Goal: Task Accomplishment & Management: Complete application form

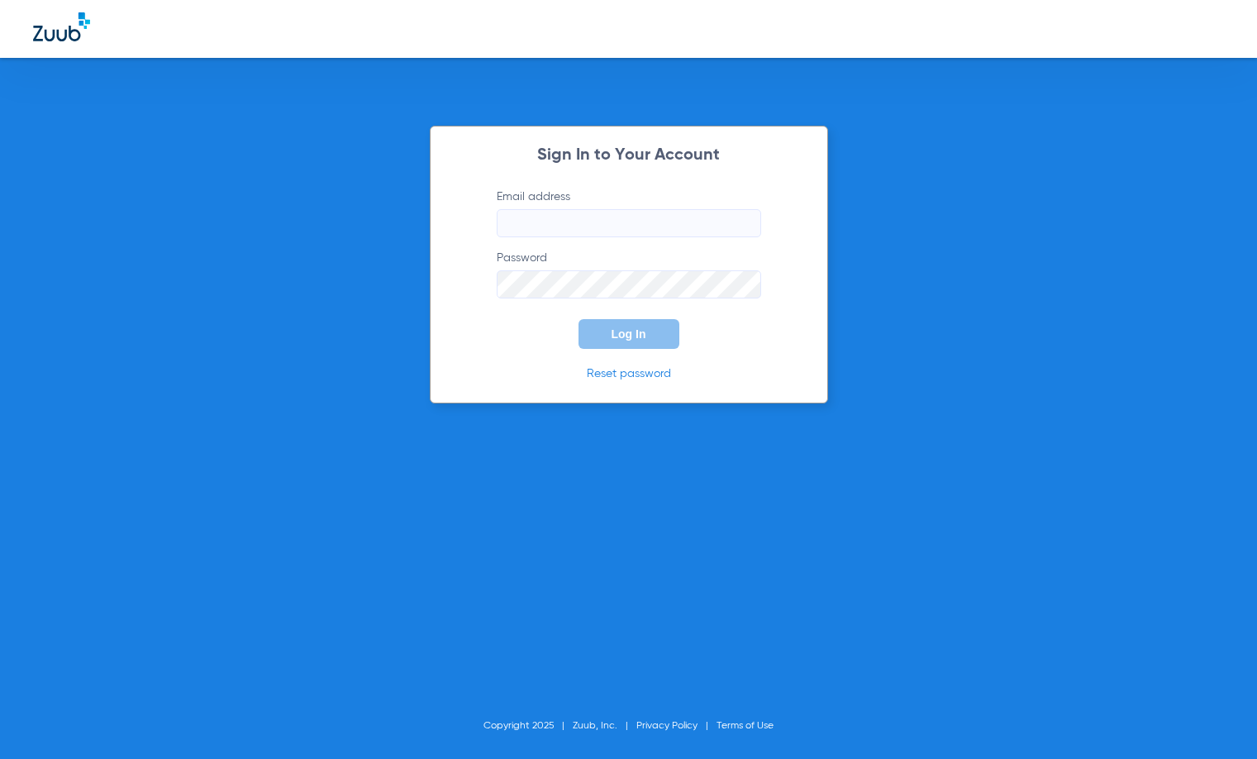
type input "[EMAIL_ADDRESS][DOMAIN_NAME]"
click at [642, 312] on form "Email address metro-ps@risas.com Password Log In" at bounding box center [629, 268] width 314 height 160
click at [632, 336] on span "Log In" at bounding box center [629, 333] width 35 height 13
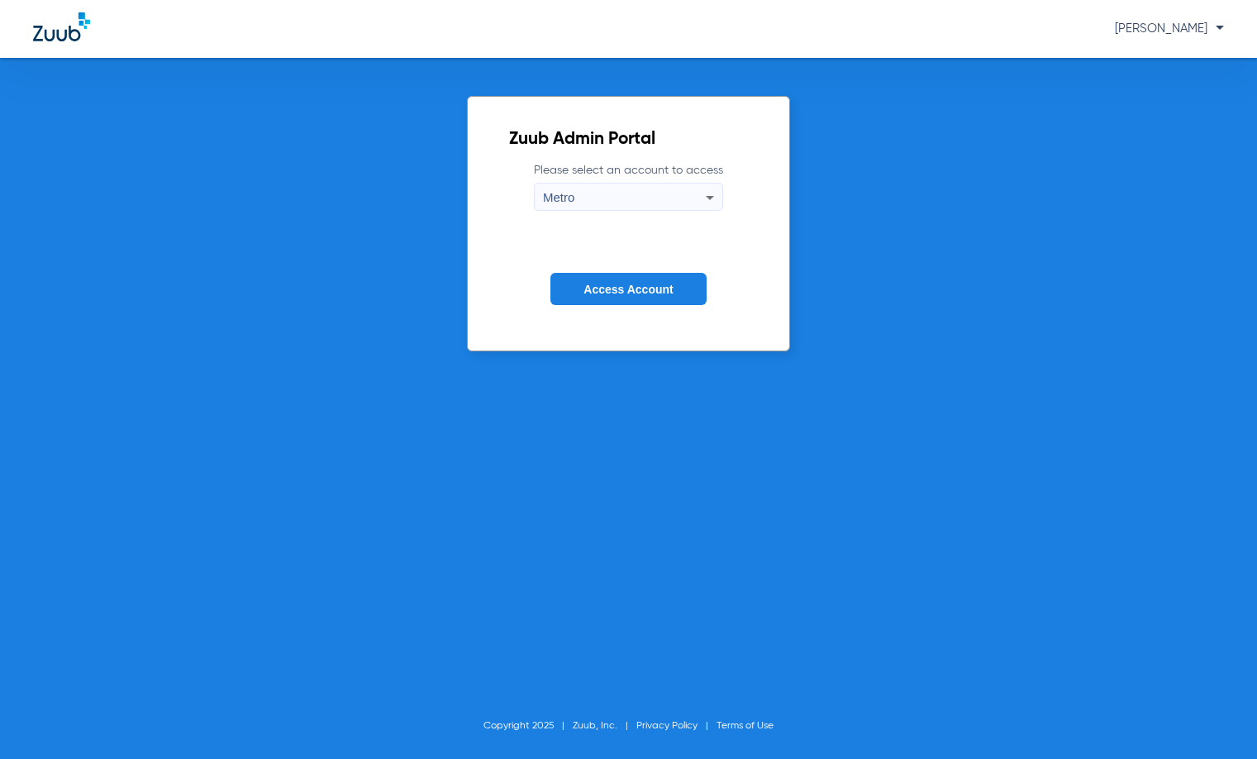
click at [621, 272] on form "Please select an account to access Metro Access Account" at bounding box center [628, 246] width 239 height 168
click at [627, 275] on button "Access Account" at bounding box center [627, 289] width 155 height 32
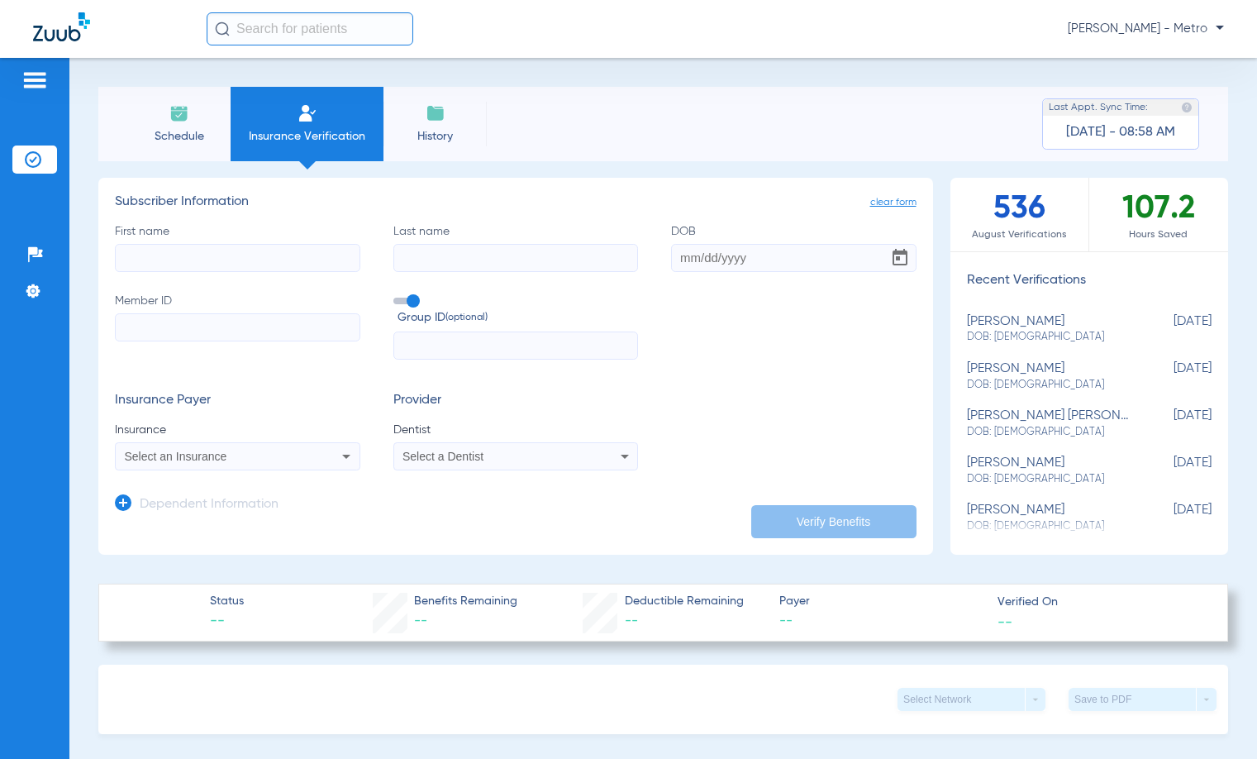
click at [259, 254] on input "First name" at bounding box center [237, 258] width 245 height 28
type input "[PERSON_NAME]"
type input "[DATE]"
click at [183, 317] on input "Member ID" at bounding box center [237, 327] width 245 height 28
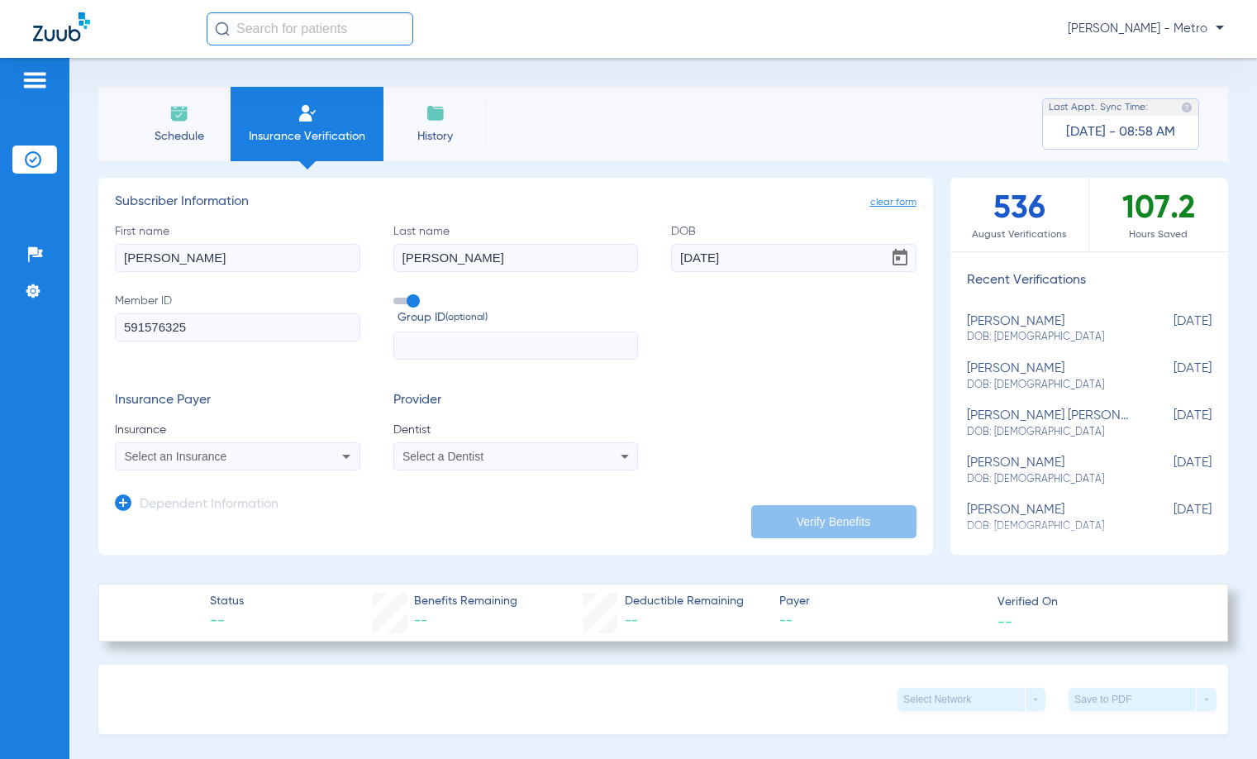
type input "591576325"
click at [296, 460] on div "Select an Insurance" at bounding box center [215, 456] width 181 height 12
click at [300, 506] on div "No Results" at bounding box center [255, 496] width 278 height 61
click at [350, 465] on div at bounding box center [628, 379] width 1257 height 759
click at [350, 450] on icon at bounding box center [346, 456] width 20 height 20
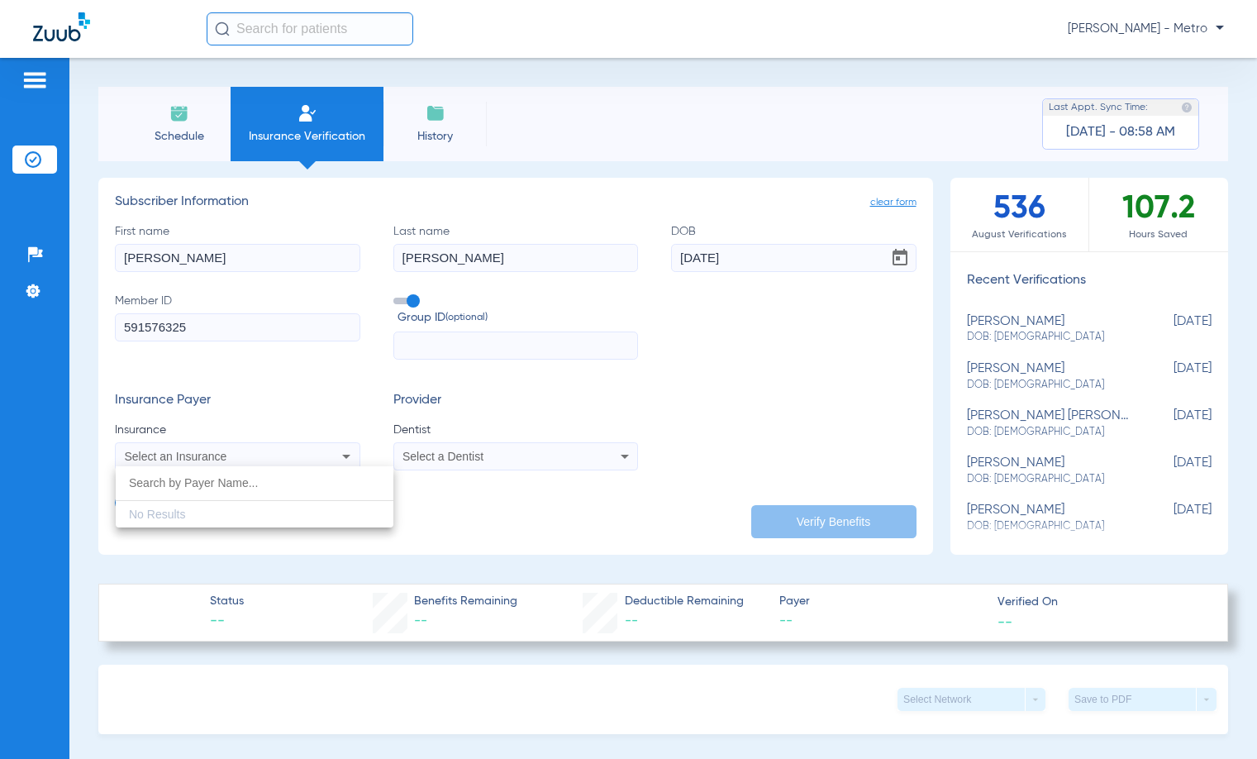
click at [333, 462] on div at bounding box center [628, 379] width 1257 height 759
drag, startPoint x: 476, startPoint y: 351, endPoint x: 450, endPoint y: 351, distance: 26.5
click at [477, 351] on input "text" at bounding box center [515, 345] width 245 height 28
click at [308, 331] on input "591576325" at bounding box center [237, 327] width 245 height 28
click at [270, 226] on label "First name jeff" at bounding box center [237, 247] width 245 height 49
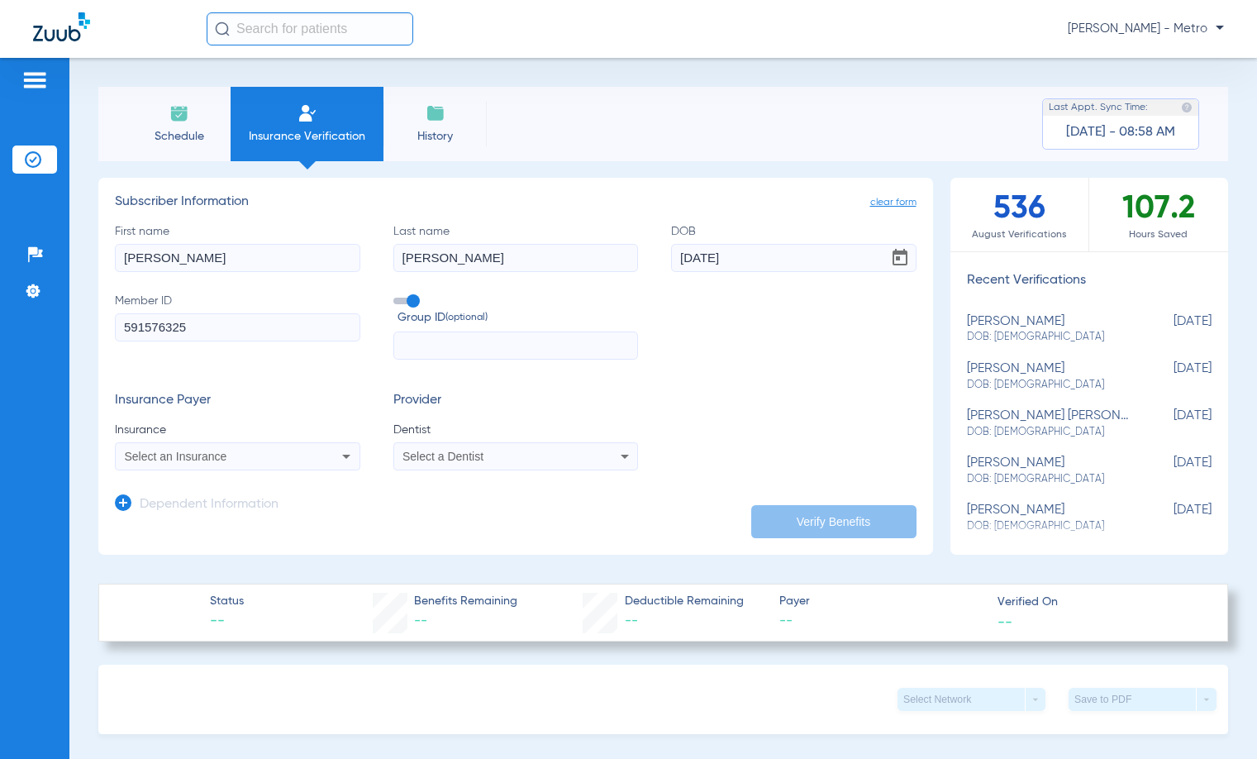
click at [270, 244] on input "[PERSON_NAME]" at bounding box center [237, 258] width 245 height 28
click at [635, 248] on div "First name jeff Last name patz DOB 11/27/1995 Member ID 591576325 Group ID (opt…" at bounding box center [516, 291] width 802 height 137
drag, startPoint x: 577, startPoint y: 251, endPoint x: 750, endPoint y: 275, distance: 174.4
click at [593, 261] on input "[PERSON_NAME]" at bounding box center [515, 258] width 245 height 28
click at [750, 275] on div "First name jeff Last name patz DOB 11/27/1995 Member ID 591576325 Group ID (opt…" at bounding box center [516, 291] width 802 height 137
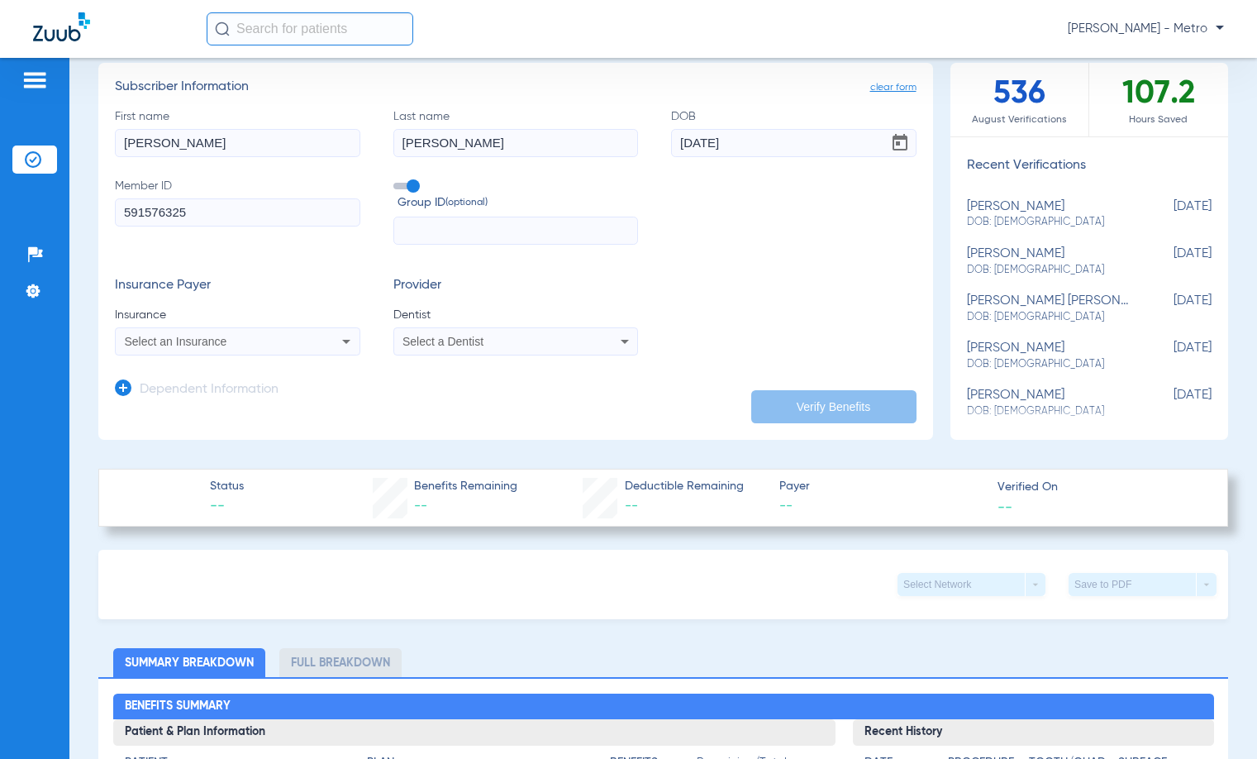
scroll to position [248, 0]
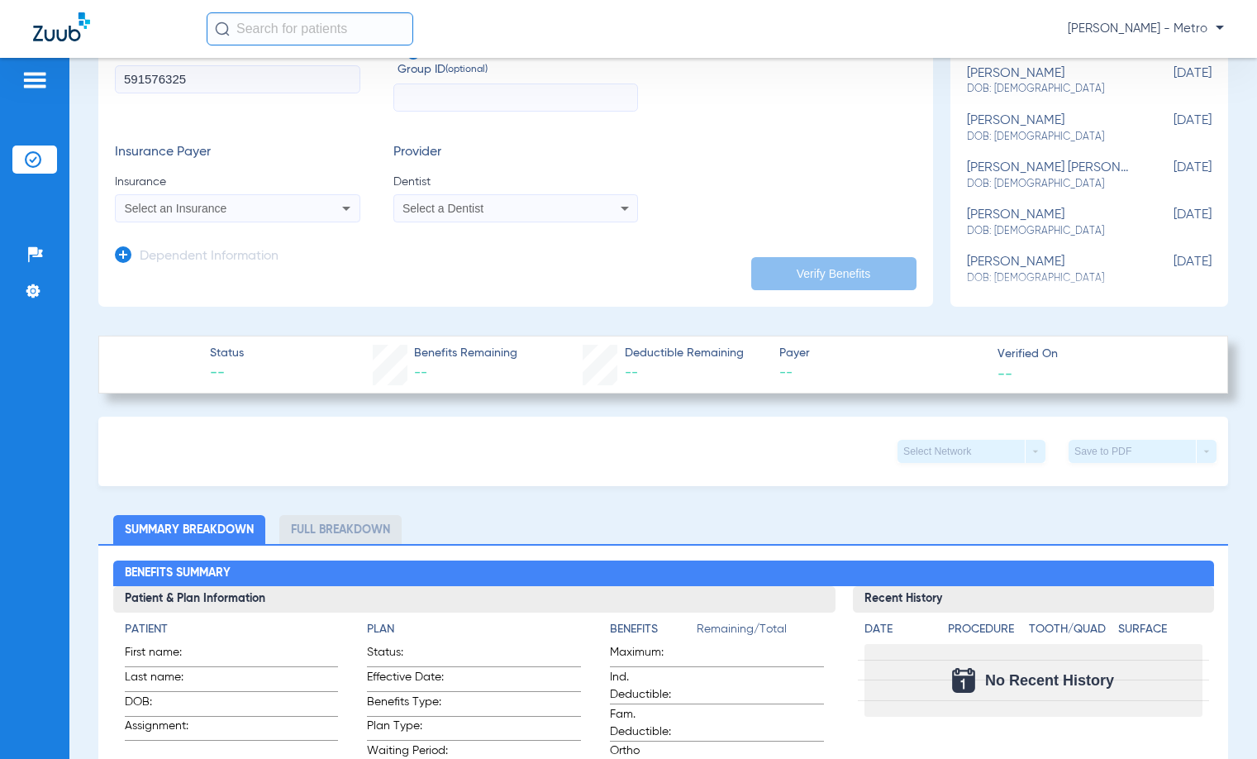
click at [265, 196] on mat-select "Select an Insurance" at bounding box center [237, 208] width 245 height 28
drag, startPoint x: 317, startPoint y: 212, endPoint x: 325, endPoint y: 214, distance: 8.4
click at [324, 213] on div "Select an Insurance" at bounding box center [238, 208] width 244 height 20
click at [340, 214] on div at bounding box center [628, 379] width 1257 height 759
click at [518, 219] on mat-select "Select a Dentist" at bounding box center [515, 208] width 245 height 28
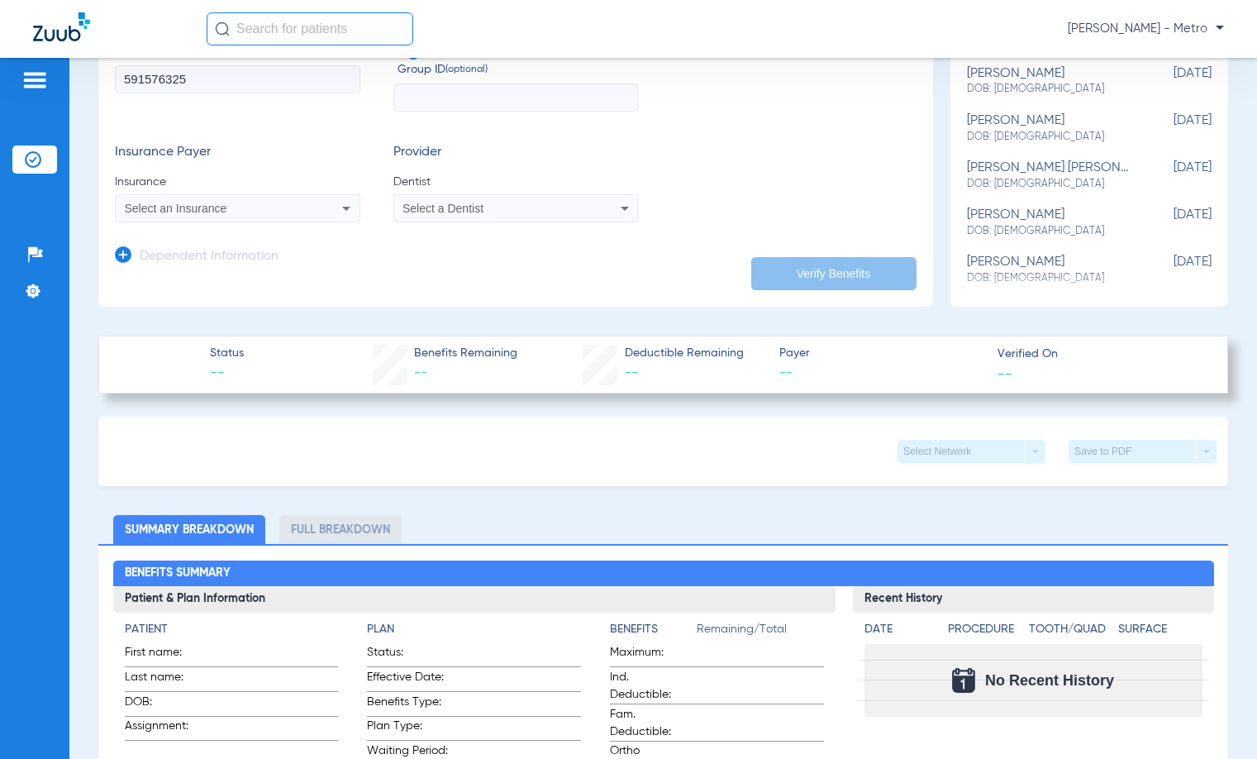
click at [533, 210] on div "Select a Dentist" at bounding box center [493, 209] width 181 height 12
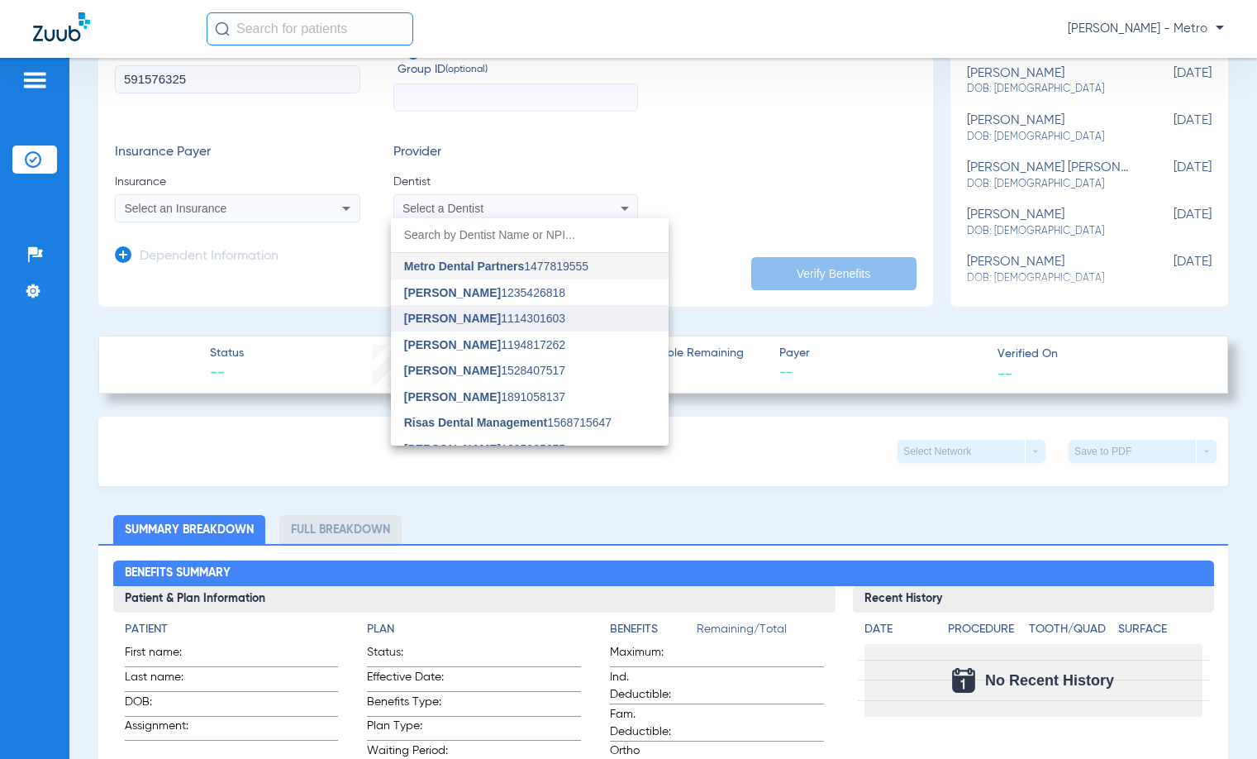
click at [446, 322] on span "[PERSON_NAME]" at bounding box center [452, 318] width 97 height 13
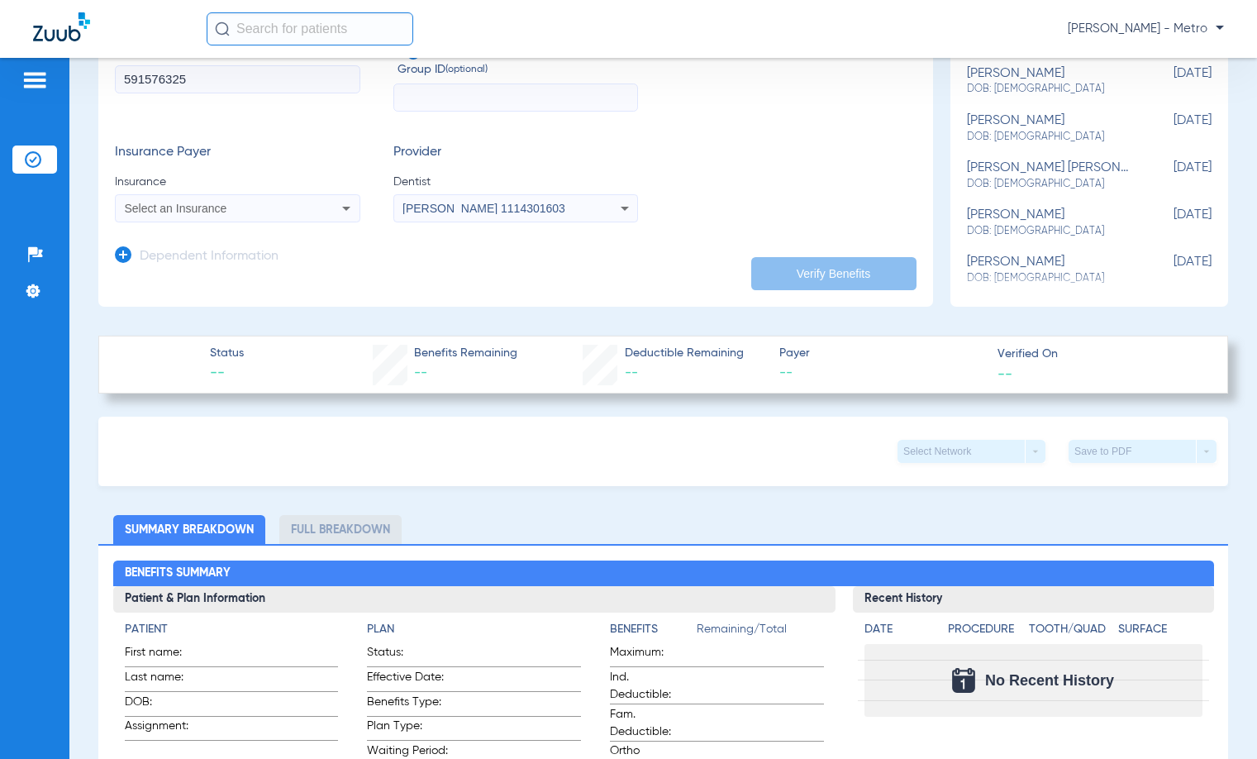
click at [550, 188] on span "Dentist" at bounding box center [515, 182] width 245 height 17
click at [561, 212] on div "Tyler Hicks 1114301603" at bounding box center [493, 209] width 181 height 12
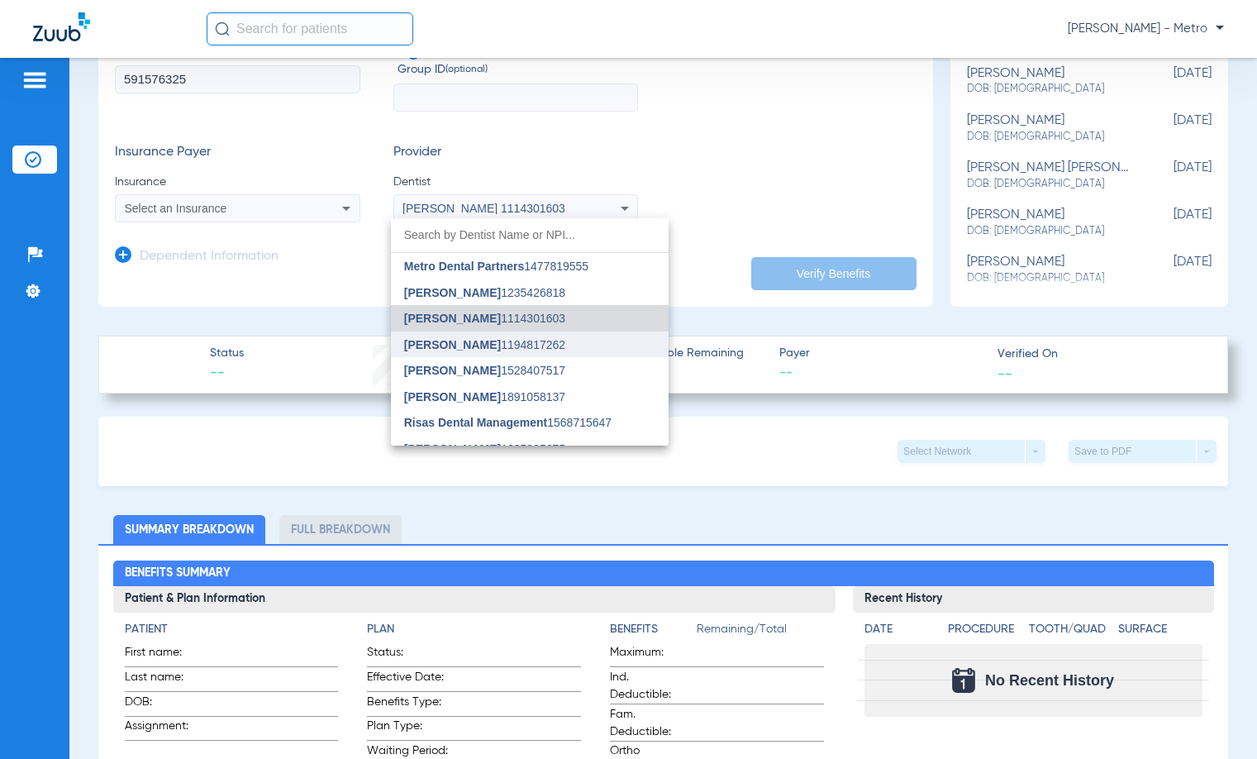
click at [478, 346] on span "[PERSON_NAME]" at bounding box center [452, 344] width 97 height 13
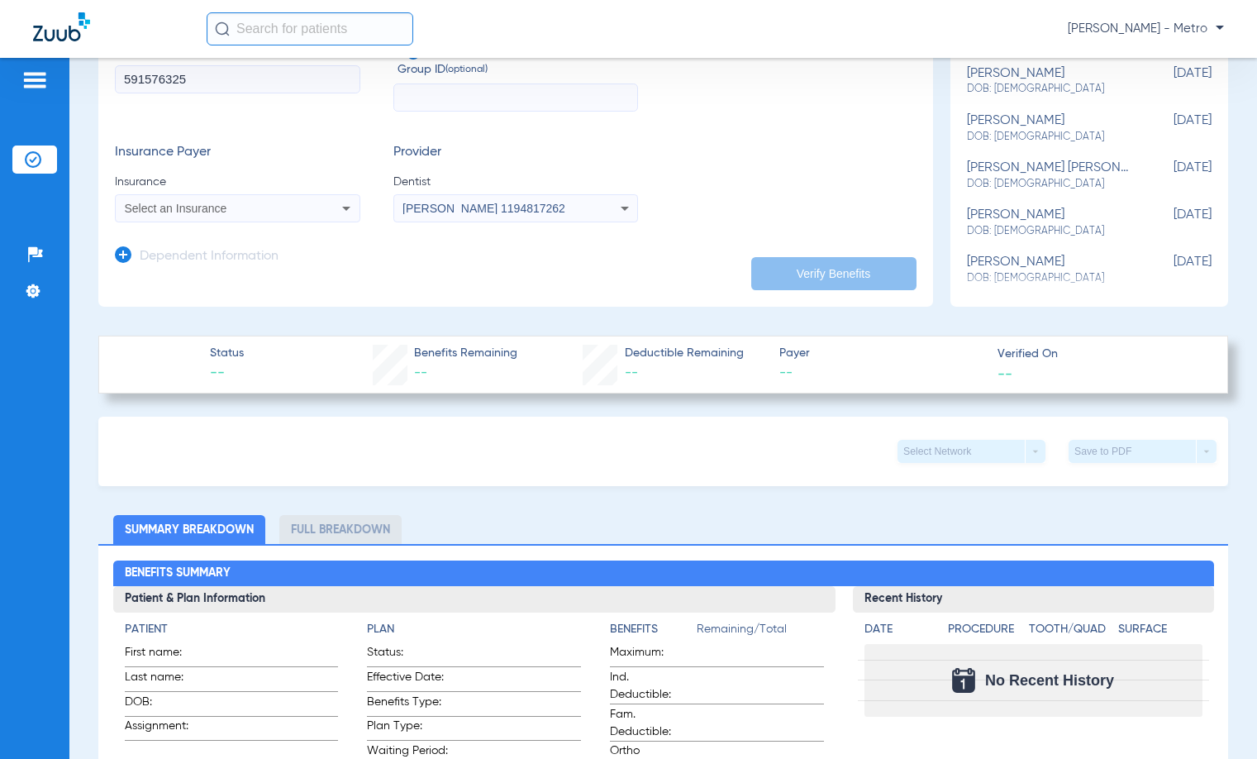
click at [283, 196] on mat-select "Select an Insurance" at bounding box center [237, 208] width 245 height 28
click at [336, 206] on icon at bounding box center [346, 208] width 20 height 20
drag, startPoint x: 323, startPoint y: 255, endPoint x: 304, endPoint y: 267, distance: 22.7
click at [322, 258] on div "No Results" at bounding box center [255, 248] width 278 height 61
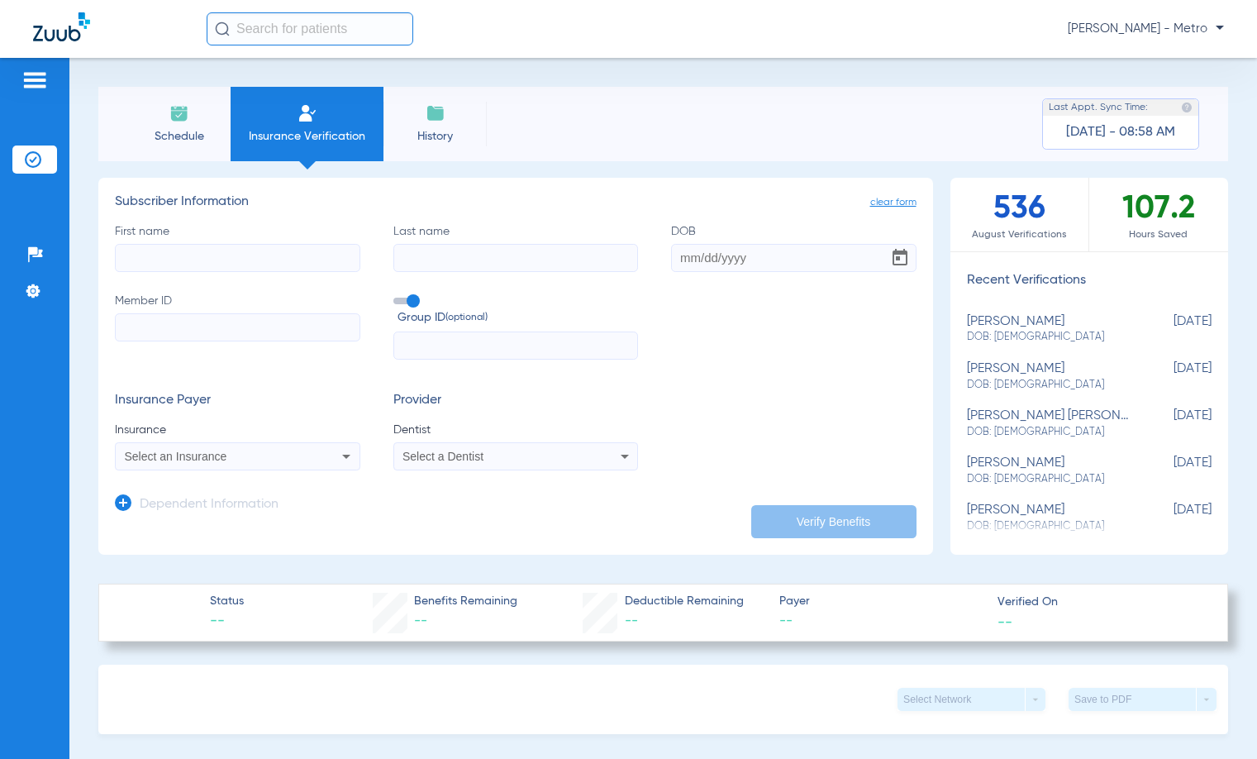
click at [233, 249] on input "First name" at bounding box center [237, 258] width 245 height 28
type input "[PERSON_NAME]"
type input "p"
type input "[PERSON_NAME]"
click at [678, 255] on input "DOB" at bounding box center [793, 258] width 245 height 28
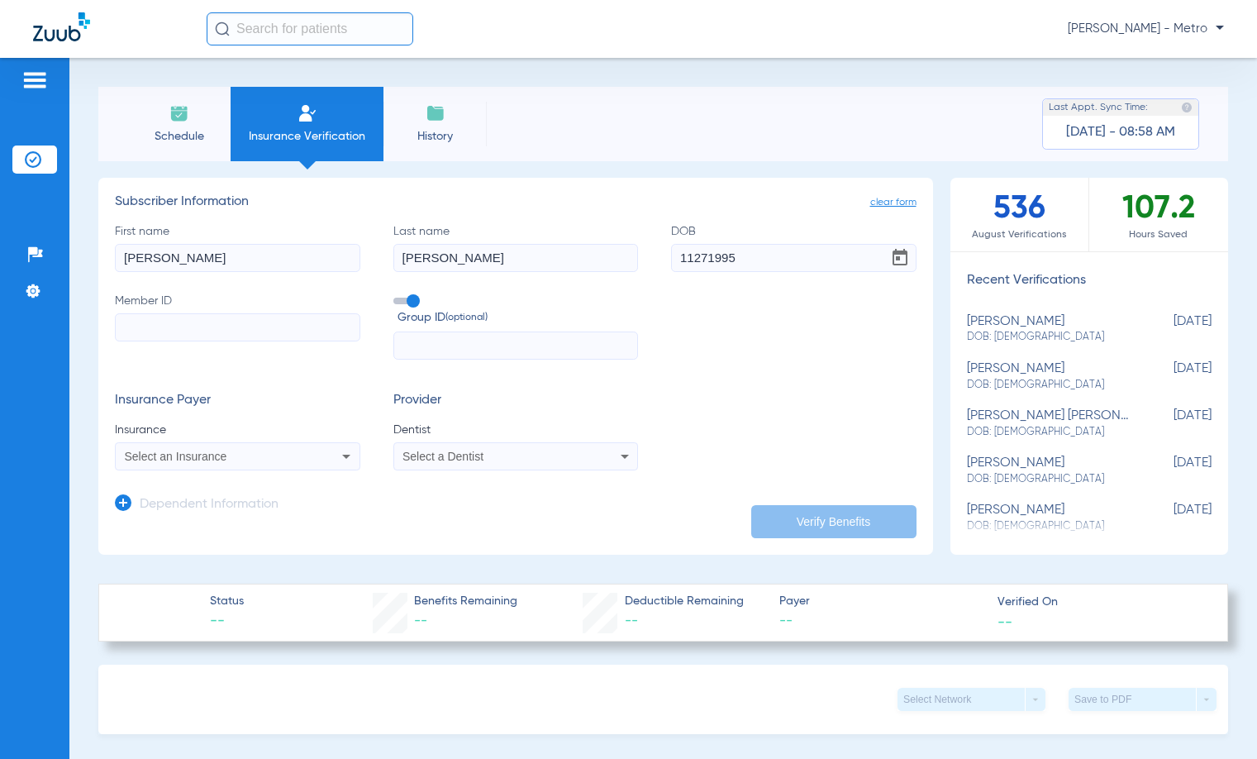
click at [689, 258] on input "11271995" at bounding box center [793, 258] width 245 height 28
click at [706, 253] on input "11/271995" at bounding box center [793, 258] width 245 height 28
type input "[DATE]"
click at [226, 325] on input "Member ID" at bounding box center [237, 327] width 245 height 28
type input "591576325"
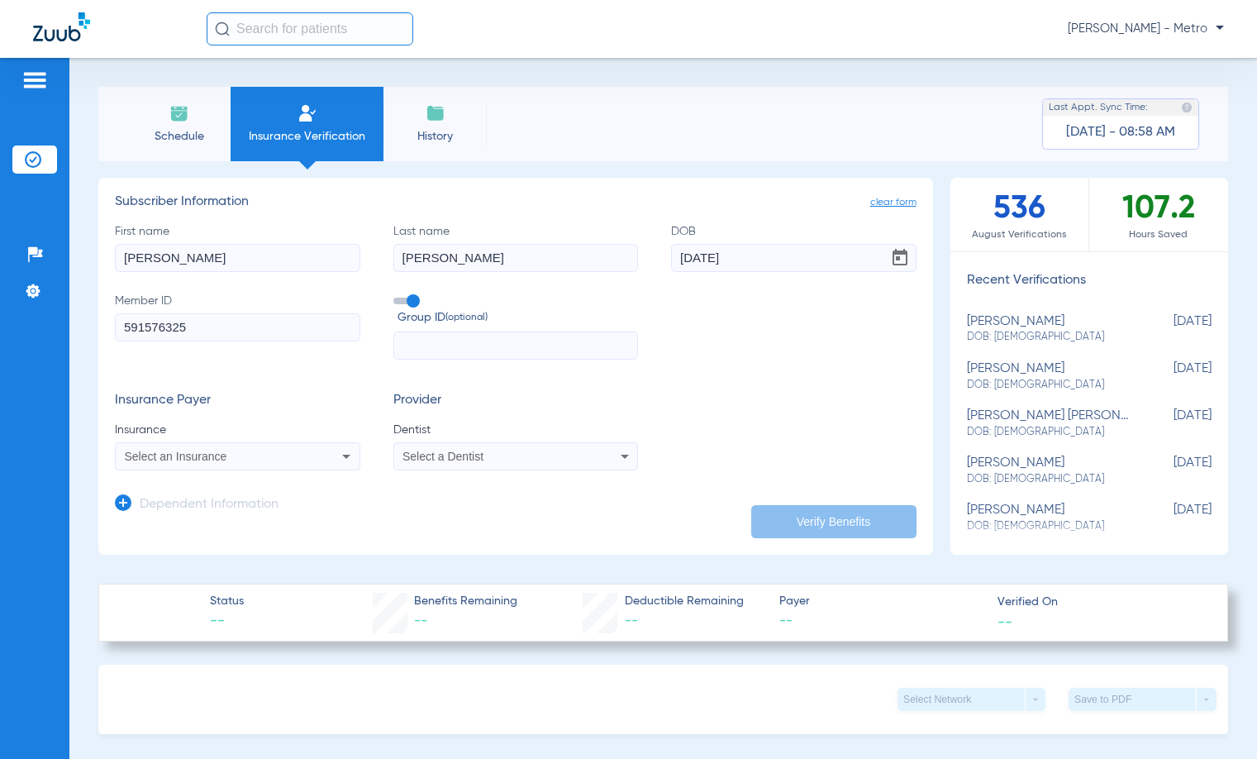
click at [185, 459] on span "Select an Insurance" at bounding box center [176, 456] width 102 height 13
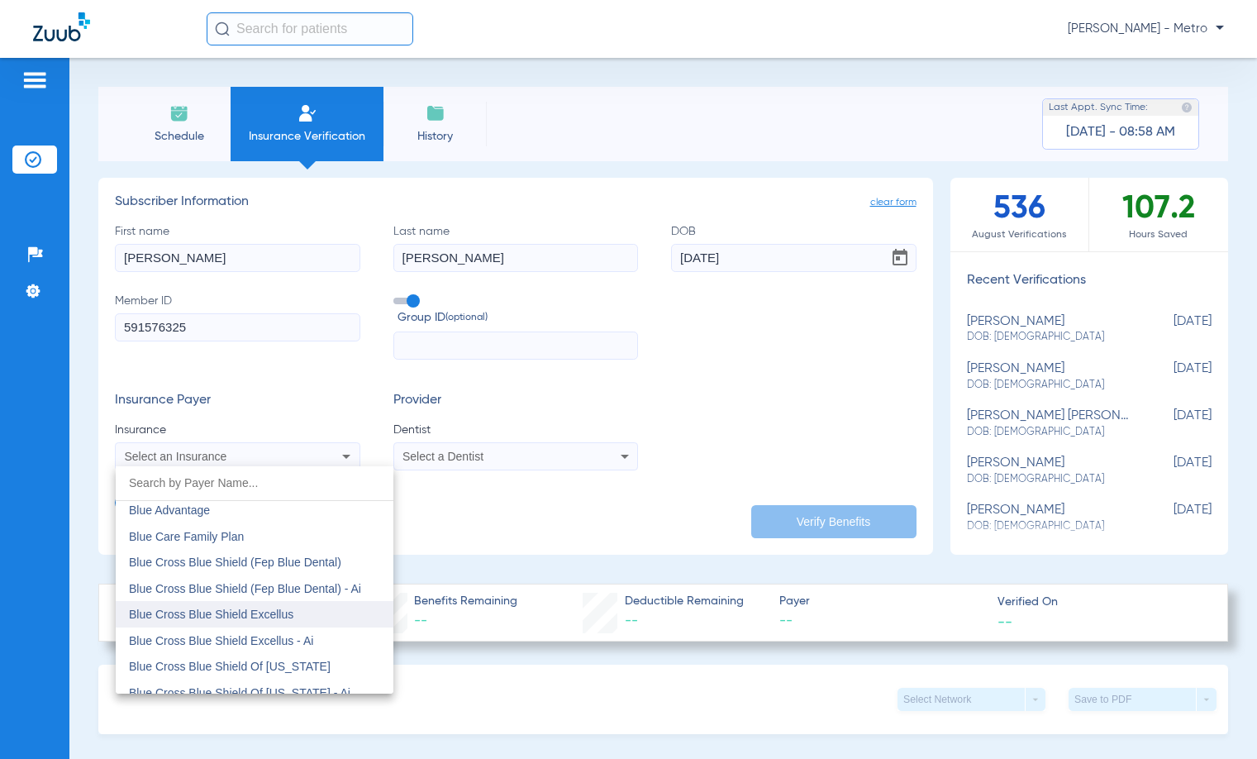
scroll to position [1075, 0]
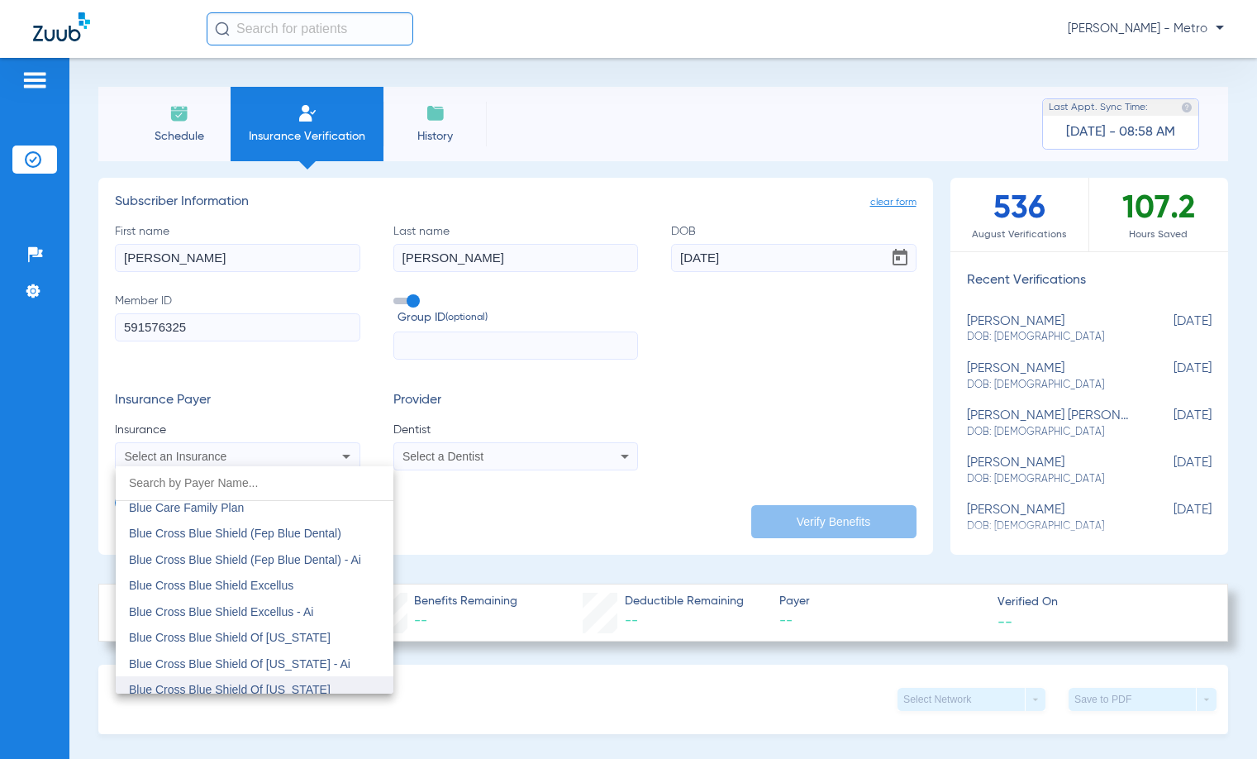
click at [292, 684] on span "Blue Cross Blue Shield Of [US_STATE]" at bounding box center [230, 689] width 202 height 13
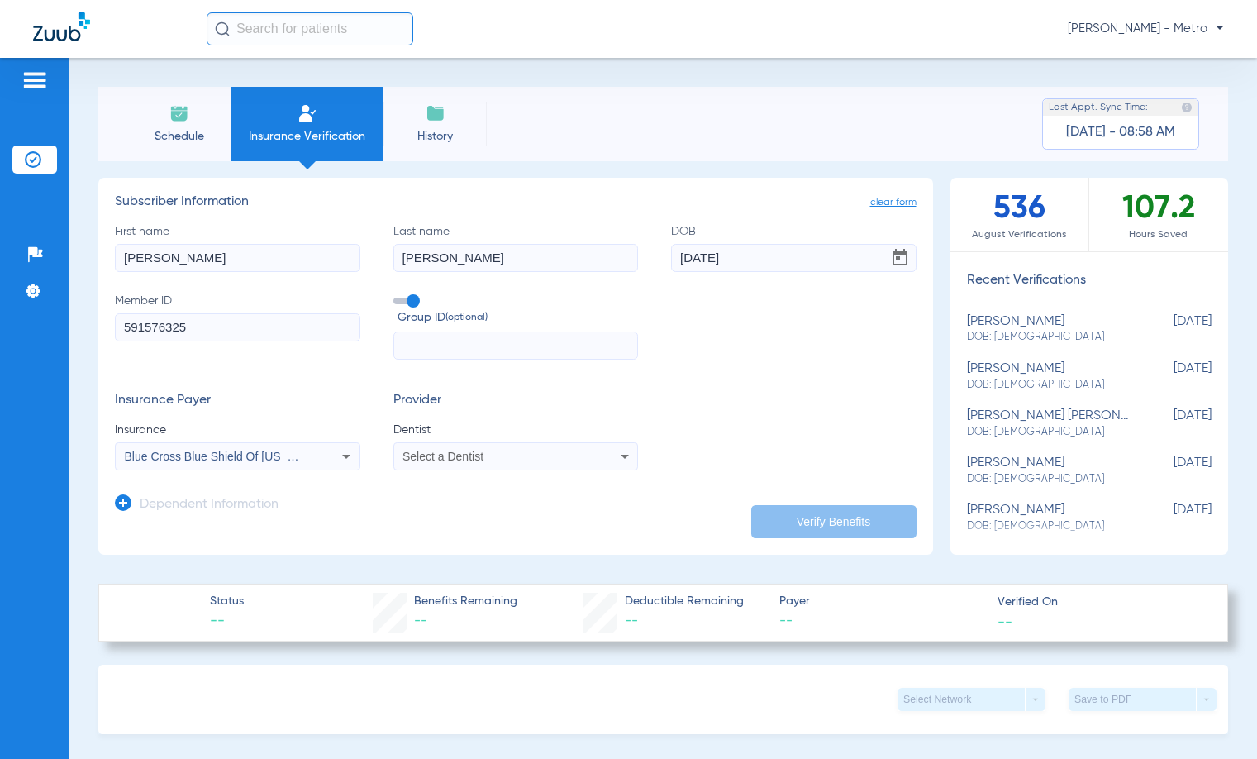
click at [498, 460] on div "Select a Dentist" at bounding box center [493, 456] width 181 height 12
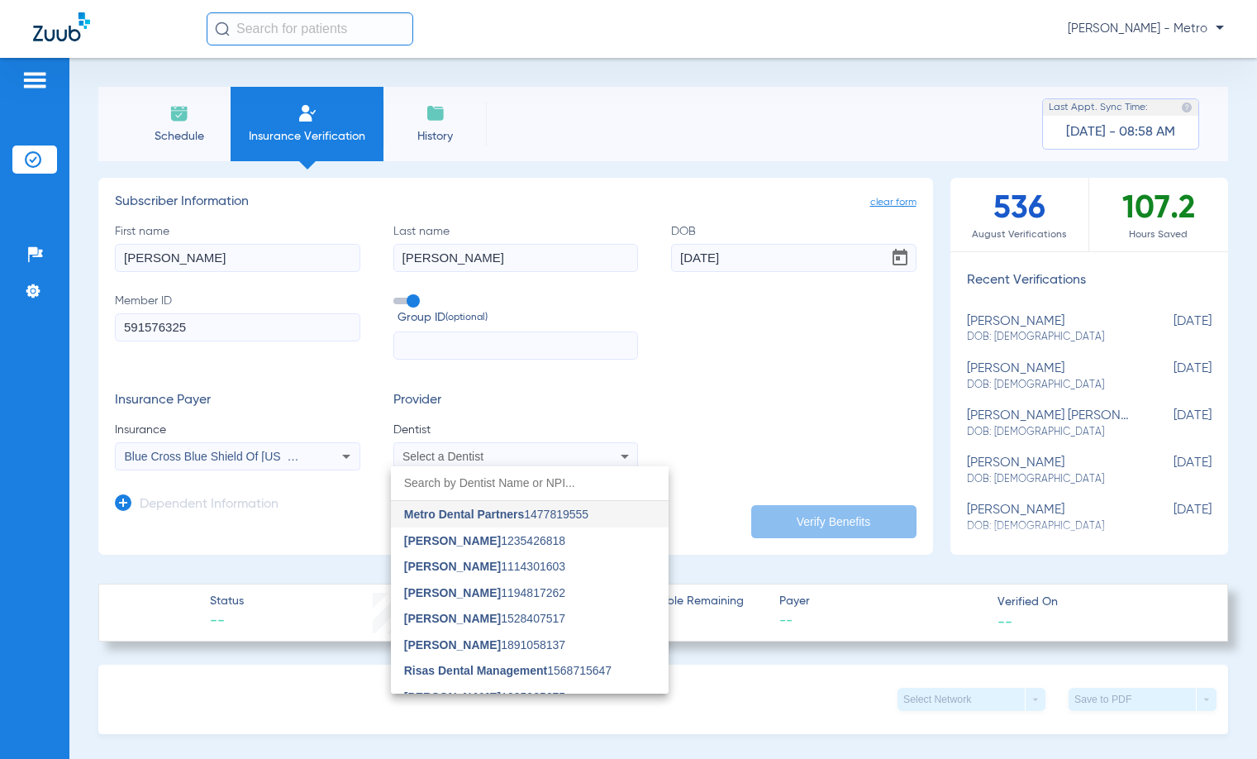
click at [500, 598] on span "[PERSON_NAME] 1194817262" at bounding box center [484, 593] width 161 height 12
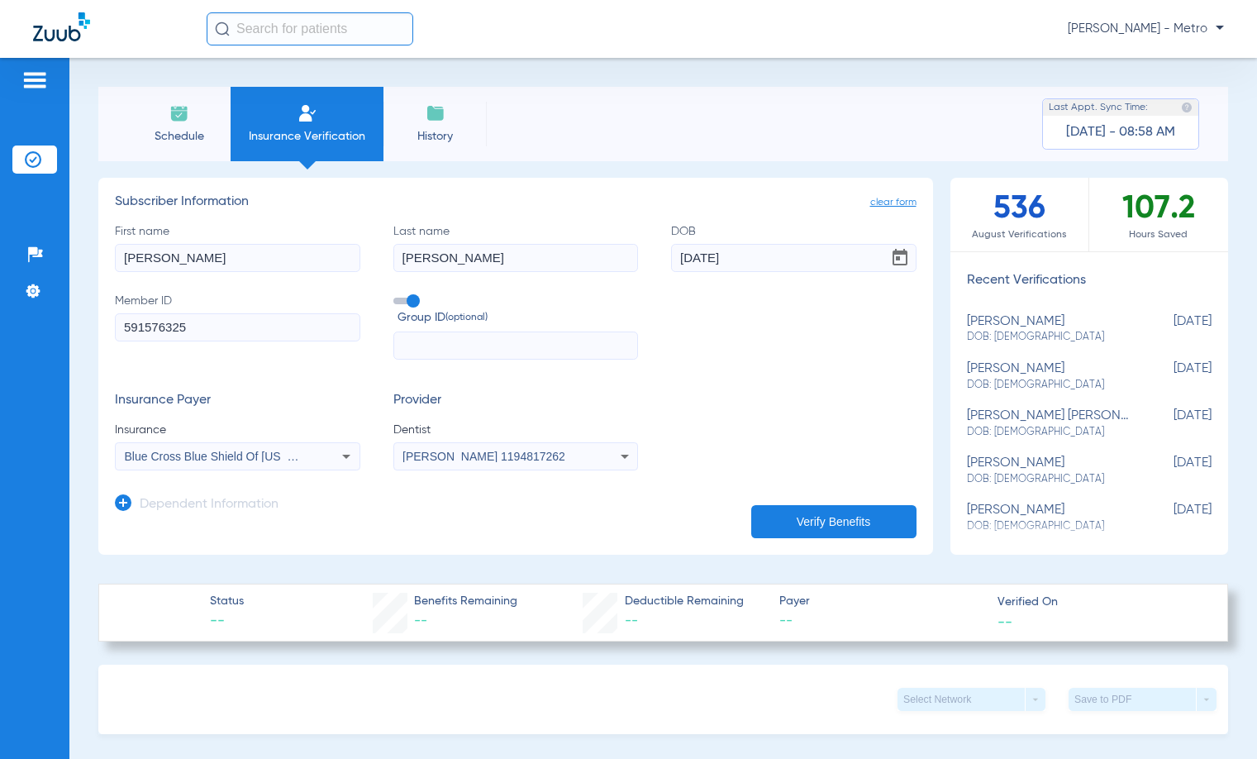
click at [824, 515] on button "Verify Benefits" at bounding box center [833, 521] width 165 height 33
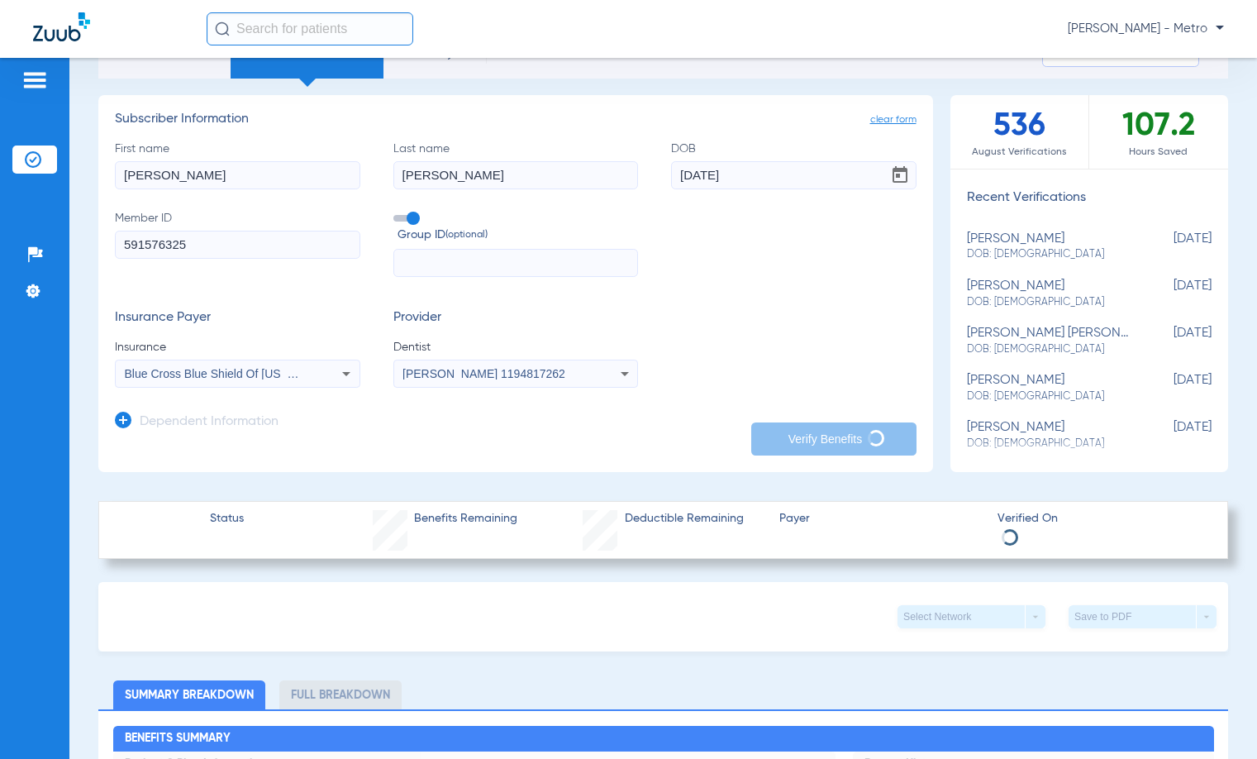
type input "[PERSON_NAME]"
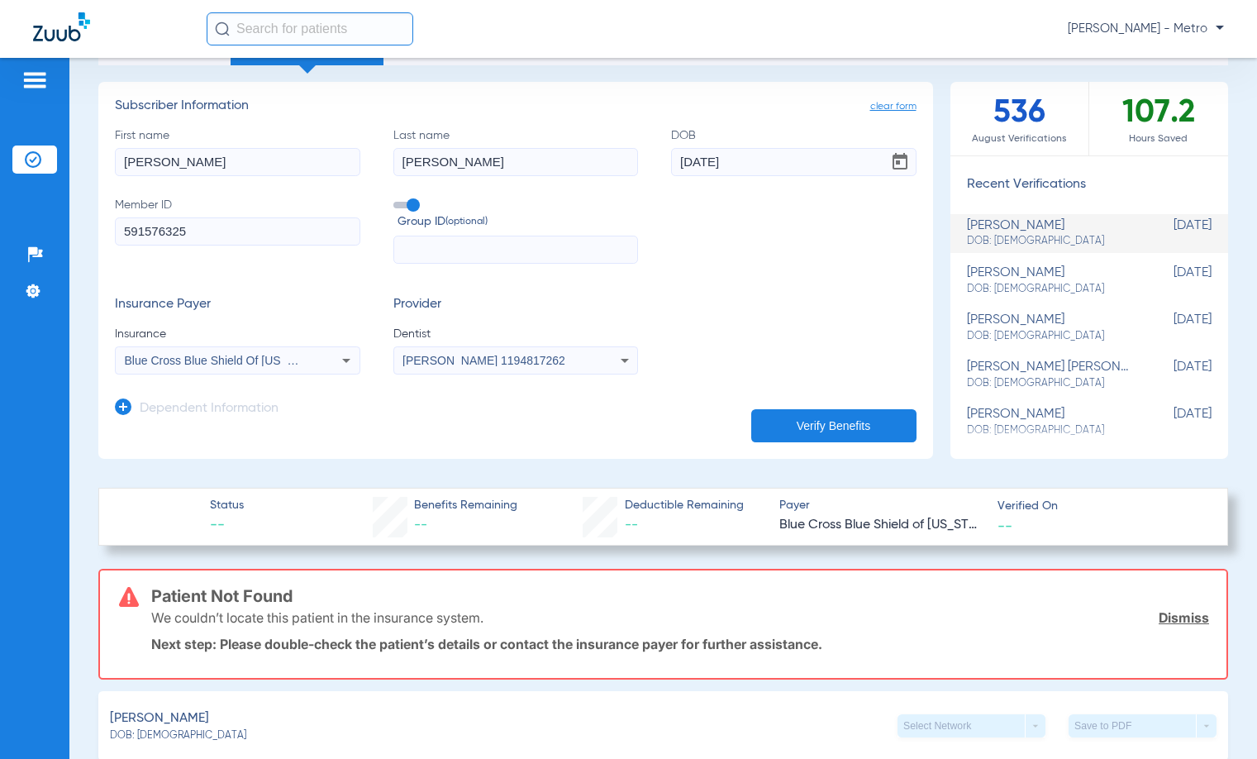
scroll to position [0, 0]
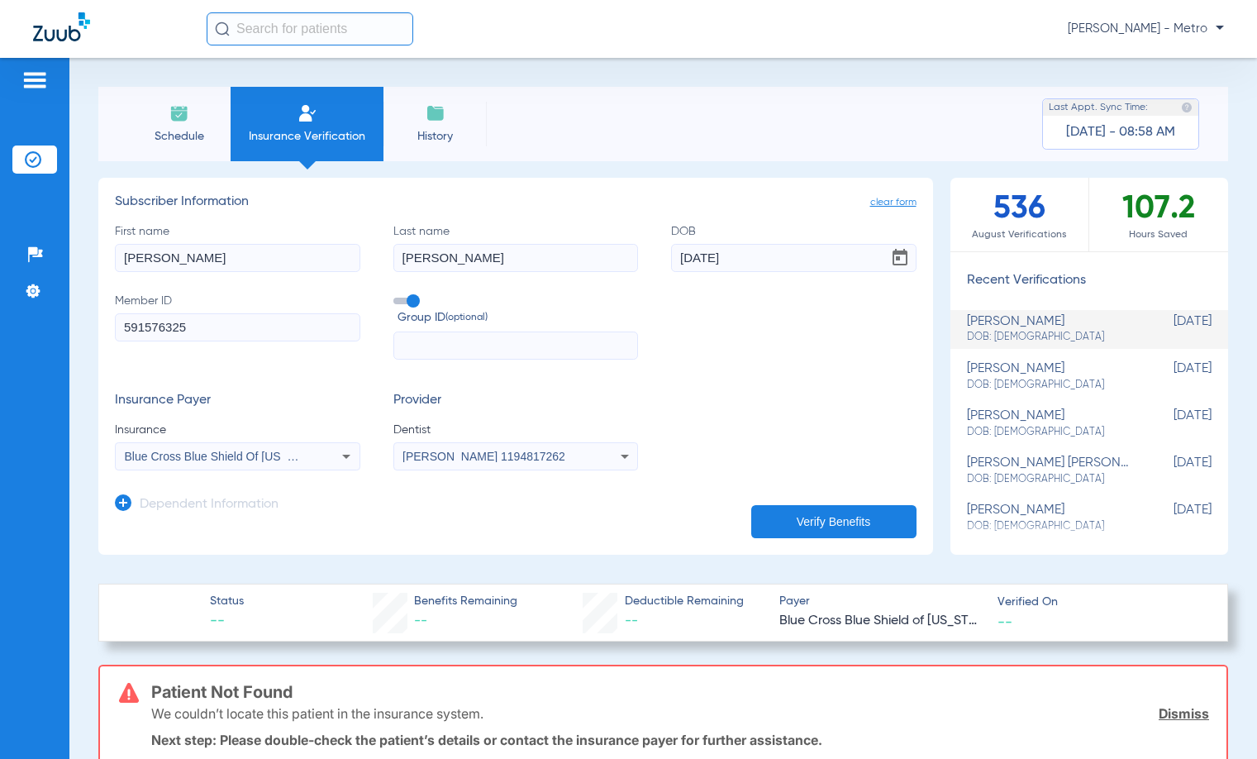
drag, startPoint x: 207, startPoint y: 333, endPoint x: 8, endPoint y: 350, distance: 199.1
click at [12, 353] on div "Patients Insurance Verification Setup Help Center Settings Schedule Insurance V…" at bounding box center [628, 437] width 1257 height 759
click at [834, 511] on button "Verify Benefits" at bounding box center [833, 521] width 165 height 33
drag, startPoint x: 139, startPoint y: 326, endPoint x: 85, endPoint y: 332, distance: 54.0
click at [85, 332] on div "Schedule Insurance Verification History Last Appt. Sync Time: [DATE] - 08:58 AM…" at bounding box center [663, 408] width 1188 height 701
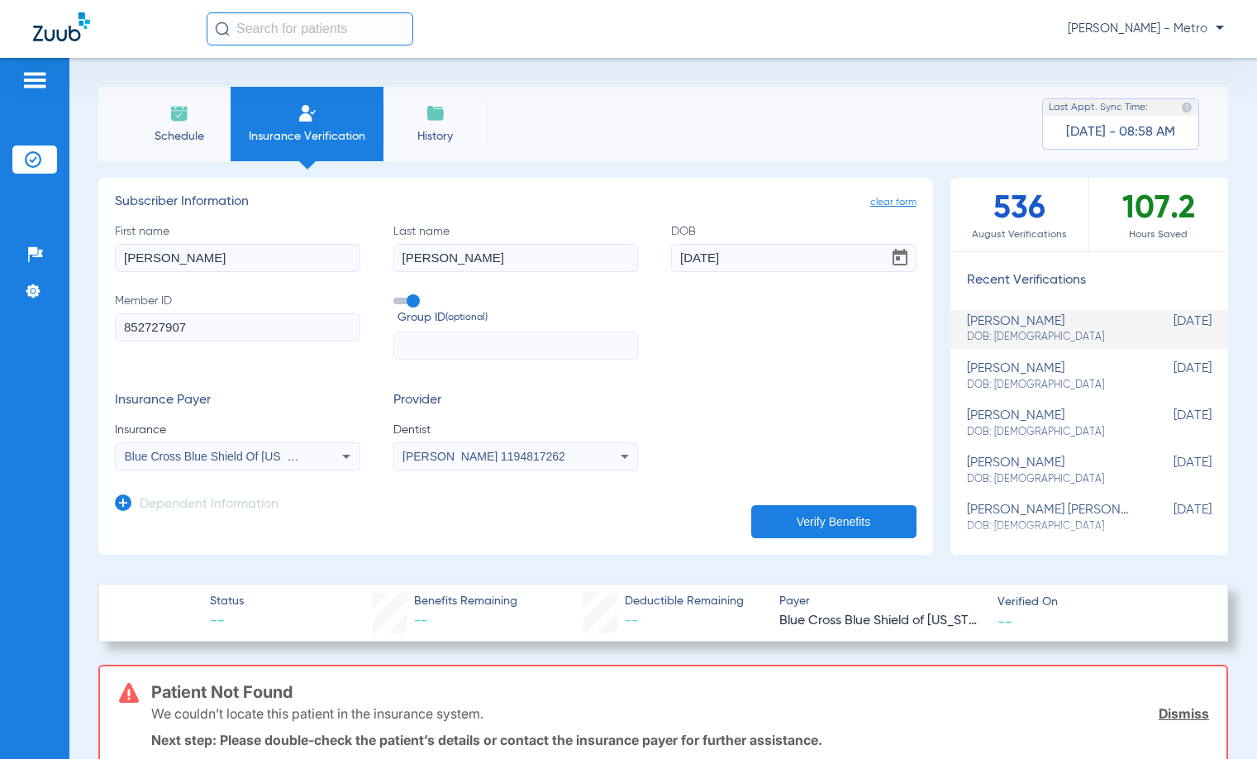
type input "852727907"
click at [822, 512] on button "Verify Benefits" at bounding box center [833, 521] width 165 height 33
click at [183, 261] on input "[PERSON_NAME]" at bounding box center [237, 258] width 245 height 28
type input "[PERSON_NAME]"
click at [808, 512] on button "Verify Benefits" at bounding box center [833, 521] width 165 height 33
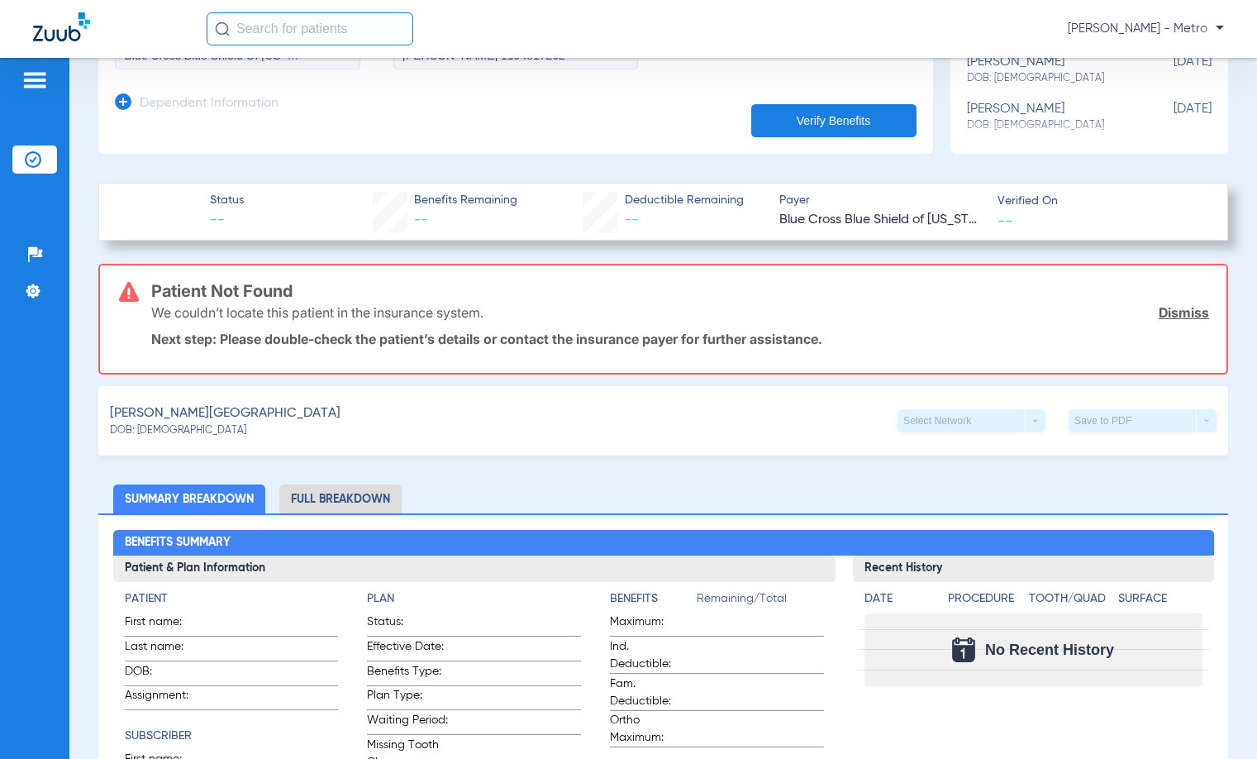
scroll to position [496, 0]
